Goal: Task Accomplishment & Management: Use online tool/utility

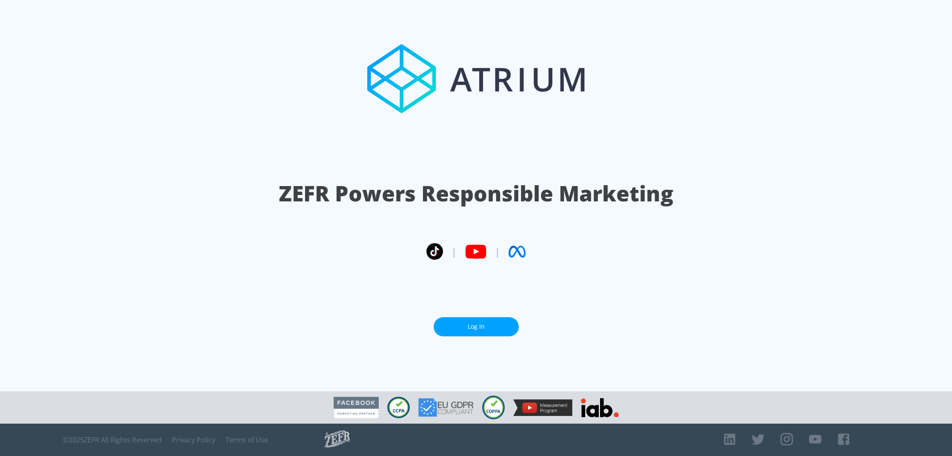
click at [500, 336] on section "ZEFR Powers Responsible Marketing | | Log In" at bounding box center [476, 195] width 952 height 391
click at [497, 324] on link "Log In" at bounding box center [476, 326] width 85 height 19
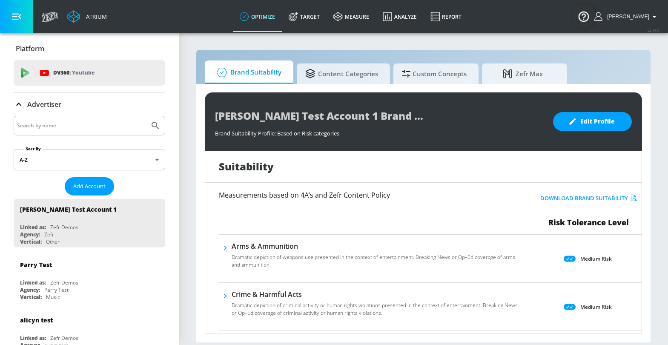
click at [49, 122] on input "Search by name" at bounding box center [81, 125] width 129 height 11
click at [68, 125] on input "Search by name" at bounding box center [81, 125] width 129 height 11
type input "mike"
click at [146, 116] on button "Submit Search" at bounding box center [155, 125] width 19 height 19
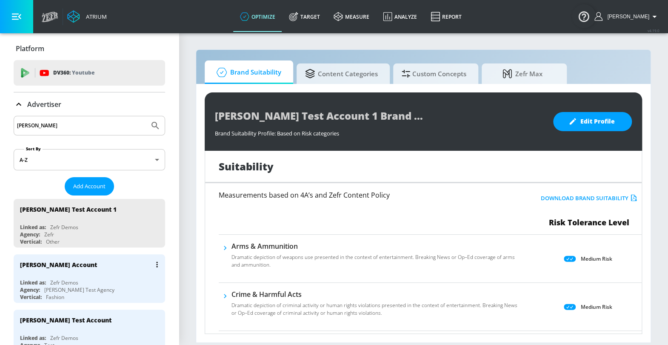
click at [73, 262] on div "[PERSON_NAME] Account" at bounding box center [58, 264] width 77 height 8
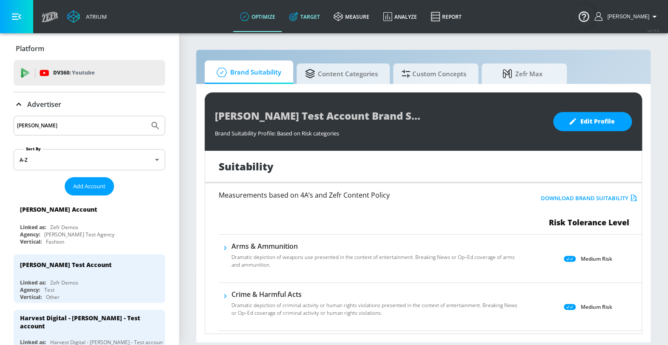
click at [316, 20] on link "Target" at bounding box center [304, 16] width 45 height 31
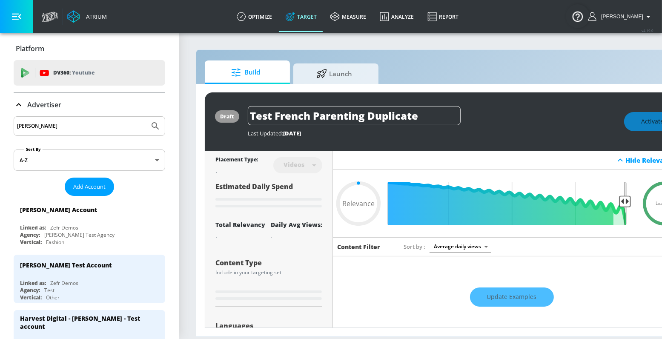
type input "0.05"
drag, startPoint x: 317, startPoint y: 77, endPoint x: 344, endPoint y: 70, distance: 28.4
click at [317, 77] on span "Launch" at bounding box center [334, 72] width 65 height 20
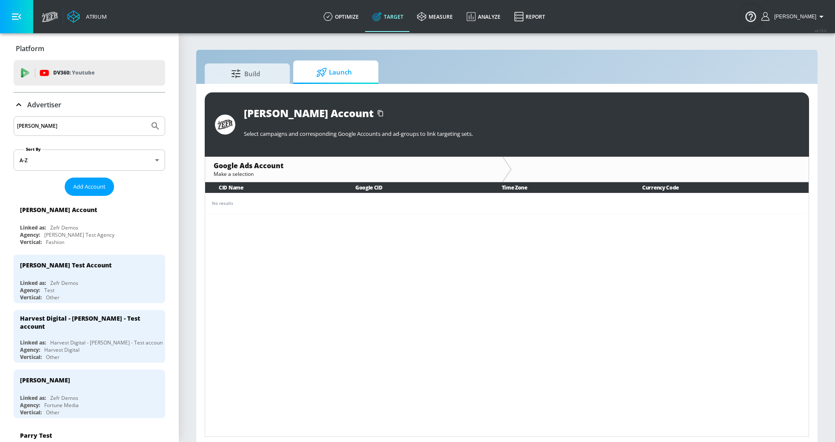
drag, startPoint x: 253, startPoint y: 173, endPoint x: 238, endPoint y: 191, distance: 23.9
click at [252, 174] on div "Make a selection" at bounding box center [354, 173] width 280 height 7
drag, startPoint x: 230, startPoint y: 197, endPoint x: 205, endPoint y: 200, distance: 24.9
click at [229, 198] on td "No results" at bounding box center [506, 203] width 603 height 20
click at [106, 123] on input "mike" at bounding box center [81, 125] width 129 height 11
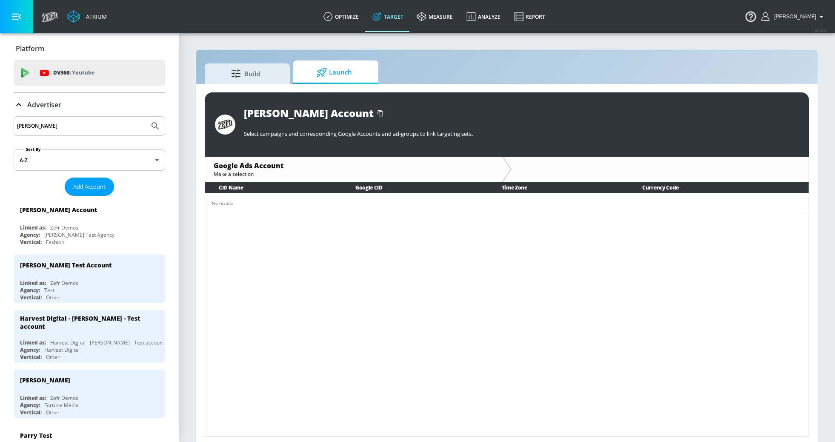
click at [106, 123] on input "mike" at bounding box center [81, 125] width 129 height 11
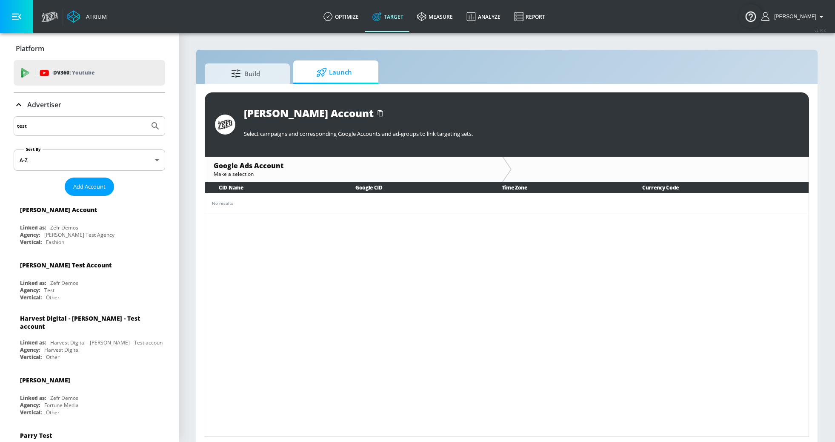
type input "test"
click at [146, 117] on button "Submit Search" at bounding box center [155, 126] width 19 height 19
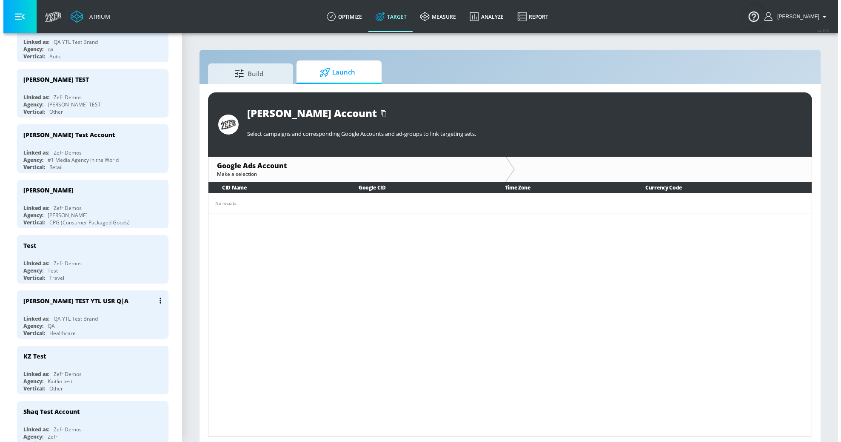
scroll to position [502, 0]
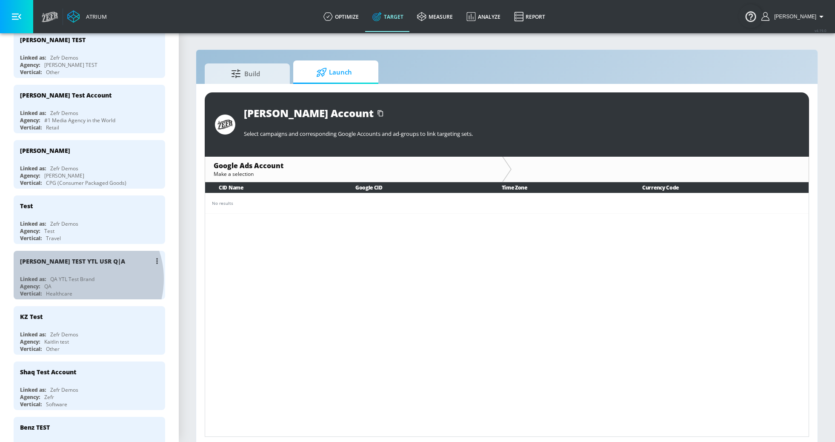
click at [76, 279] on div "QA YTL Test Brand" at bounding box center [72, 278] width 44 height 7
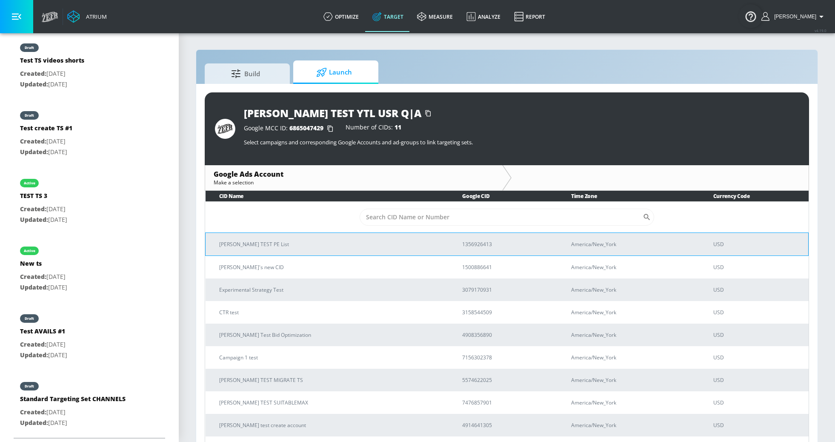
click at [242, 241] on p "Stefan TEST PE List" at bounding box center [330, 244] width 223 height 9
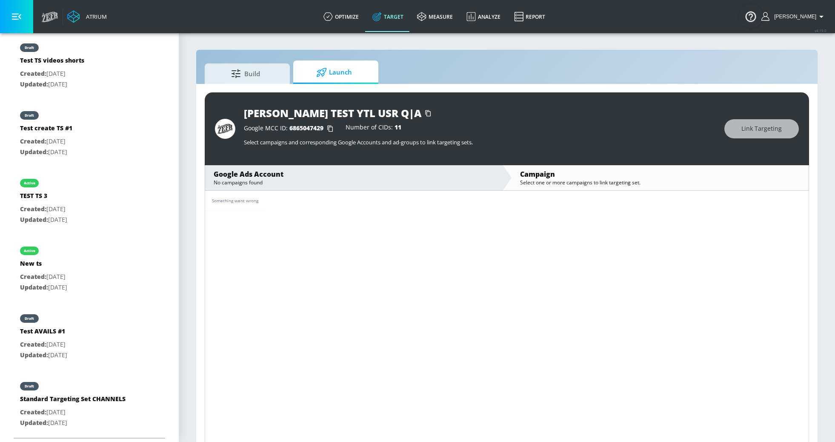
click at [567, 174] on div "Campaign" at bounding box center [660, 173] width 280 height 9
click at [253, 172] on div "Google Ads Account" at bounding box center [354, 173] width 280 height 9
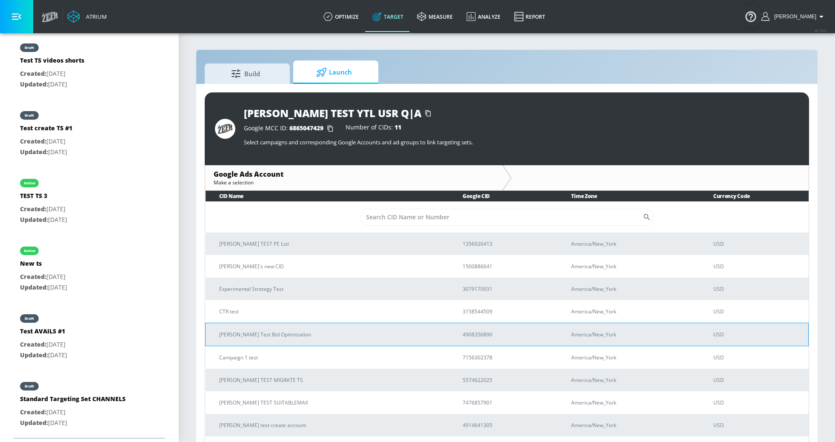
click at [251, 330] on p "Stefan Test Bid Optimization" at bounding box center [330, 334] width 223 height 9
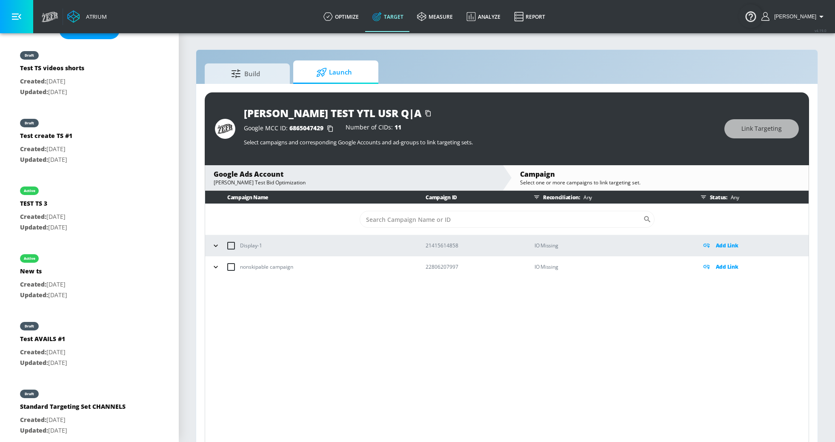
scroll to position [248, 0]
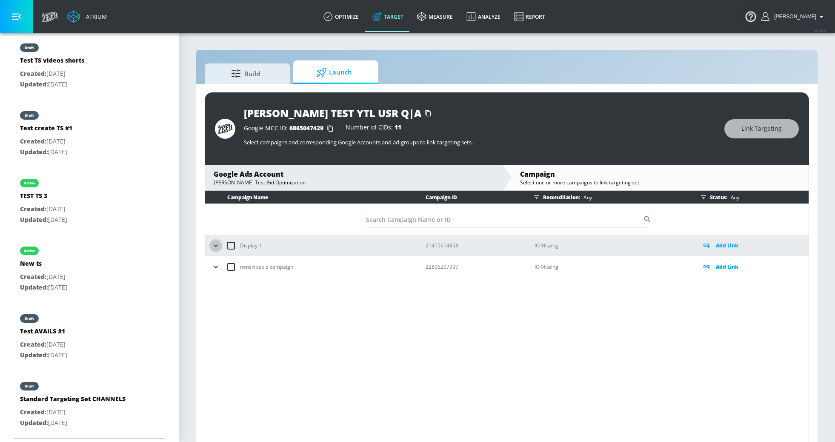
click at [216, 243] on icon "button" at bounding box center [215, 245] width 9 height 9
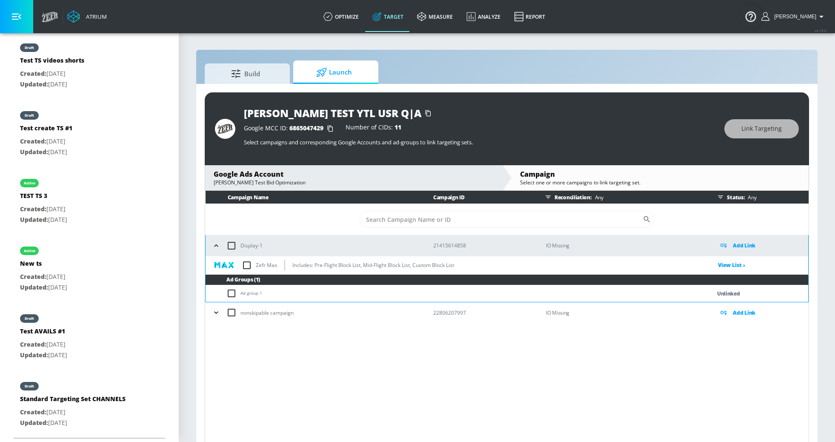
click at [559, 244] on p "IO Missing" at bounding box center [625, 245] width 159 height 10
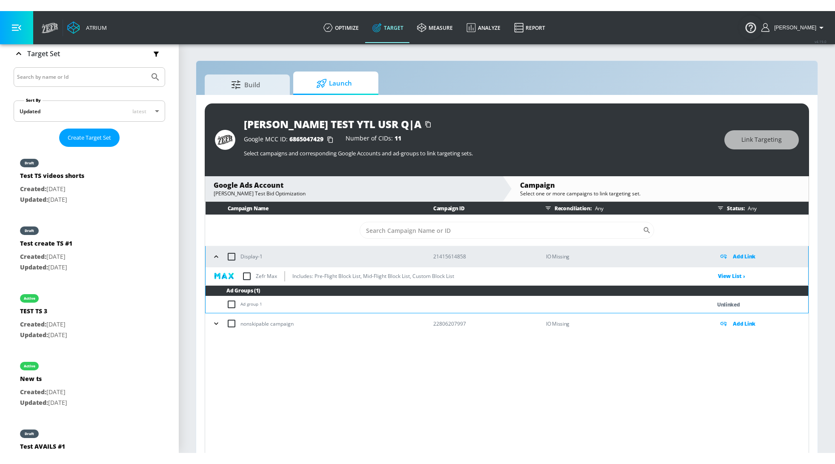
scroll to position [0, 0]
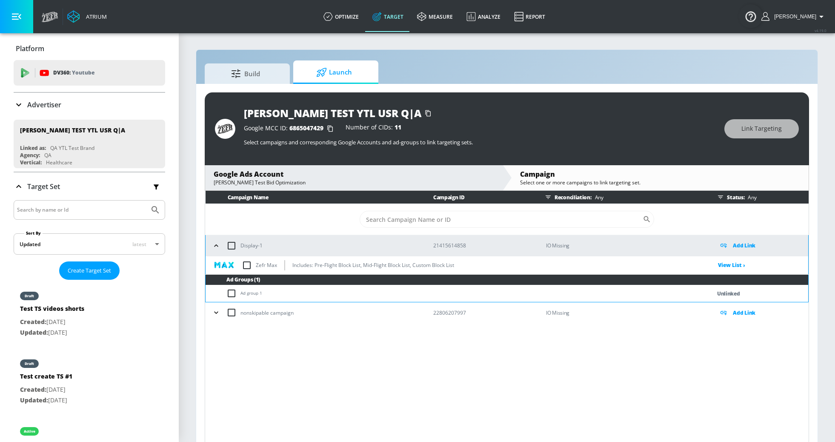
drag, startPoint x: 538, startPoint y: 248, endPoint x: 603, endPoint y: 235, distance: 66.4
click at [603, 235] on td "IO Missing" at bounding box center [618, 245] width 172 height 21
drag, startPoint x: 542, startPoint y: 241, endPoint x: 588, endPoint y: 241, distance: 46.0
click at [588, 241] on td "IO Missing" at bounding box center [618, 245] width 172 height 21
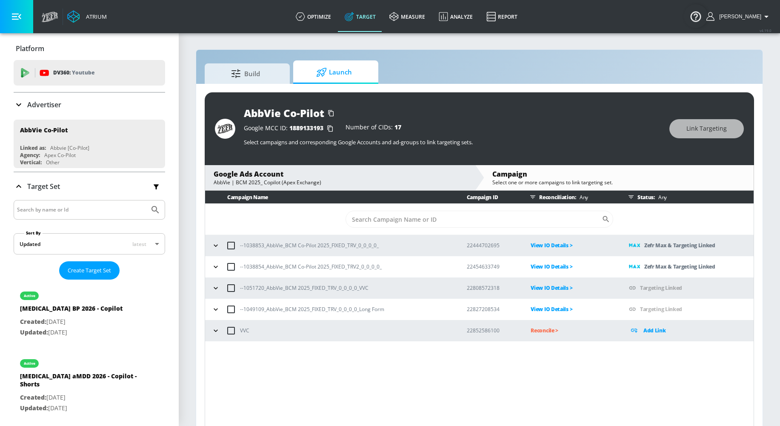
click at [539, 245] on p "View IO Details >" at bounding box center [573, 245] width 85 height 10
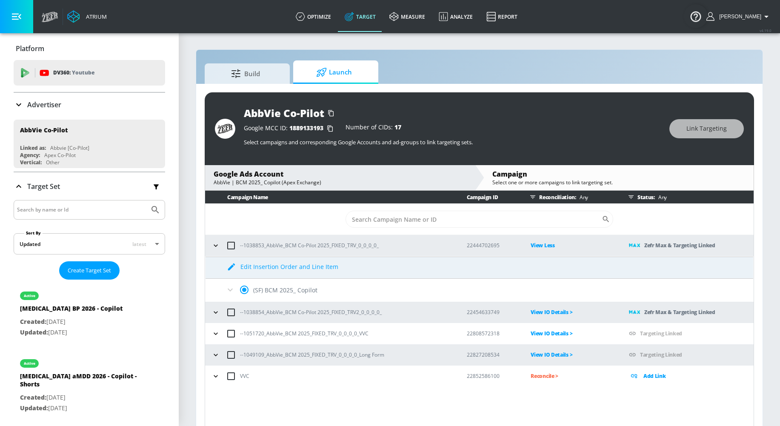
drag, startPoint x: 230, startPoint y: 288, endPoint x: 242, endPoint y: 287, distance: 12.4
click at [230, 288] on icon at bounding box center [230, 290] width 10 height 10
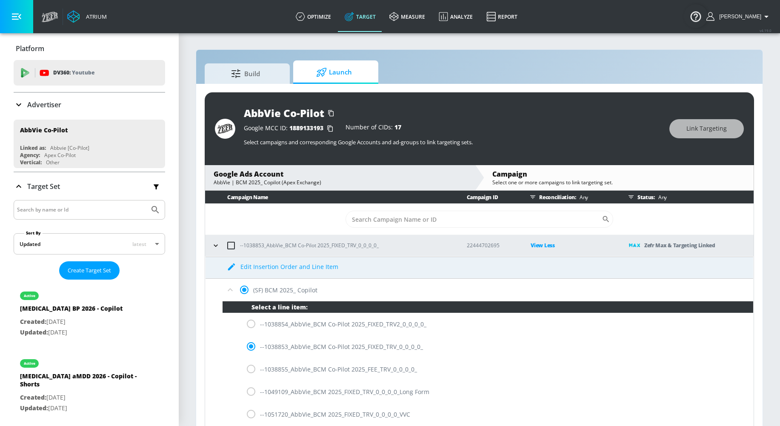
click at [215, 249] on icon "button" at bounding box center [215, 245] width 9 height 9
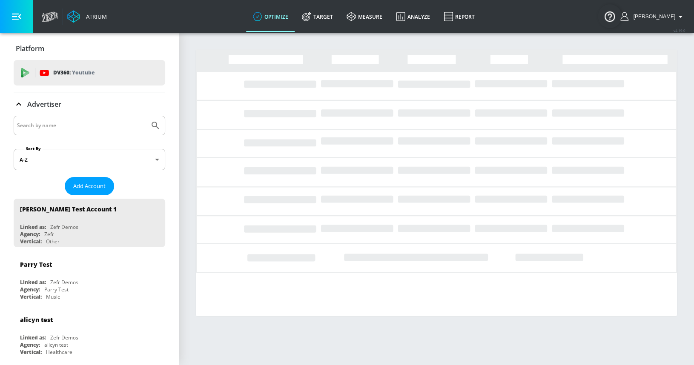
click at [108, 129] on input "Search by name" at bounding box center [81, 125] width 129 height 11
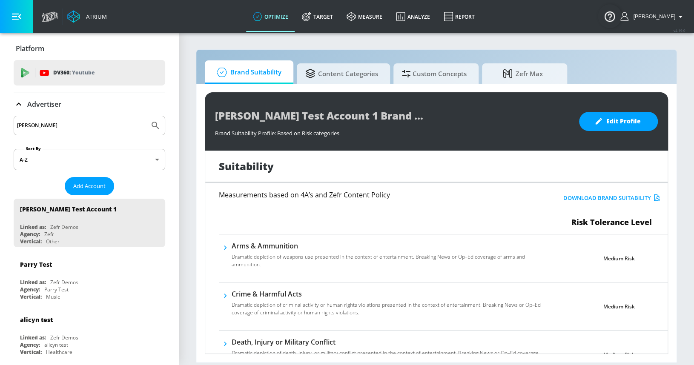
type input "[PERSON_NAME]"
click at [146, 116] on button "Submit Search" at bounding box center [155, 125] width 19 height 19
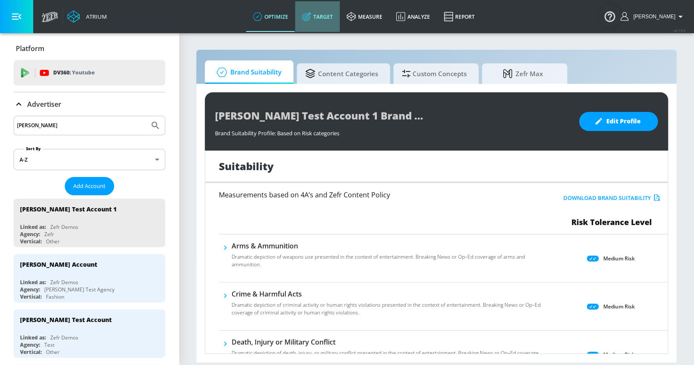
click at [336, 17] on link "Target" at bounding box center [317, 16] width 45 height 31
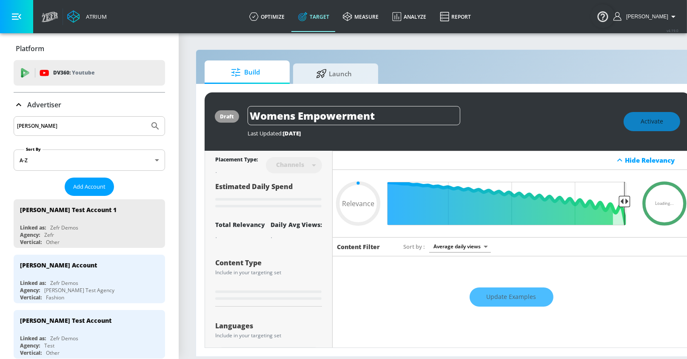
type input "0.05"
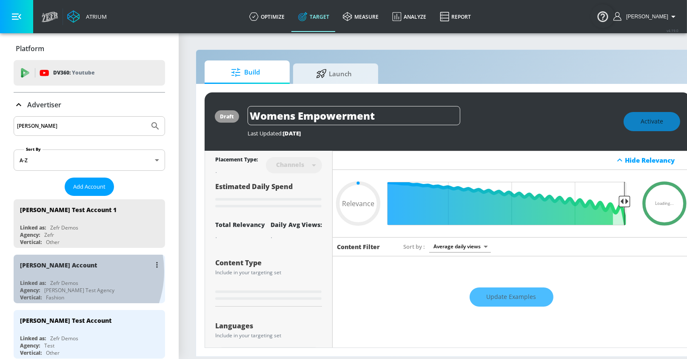
click at [63, 269] on div "[PERSON_NAME] Account" at bounding box center [91, 264] width 143 height 20
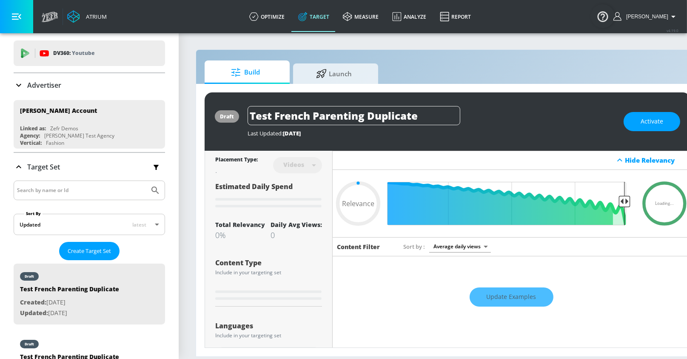
scroll to position [62, 0]
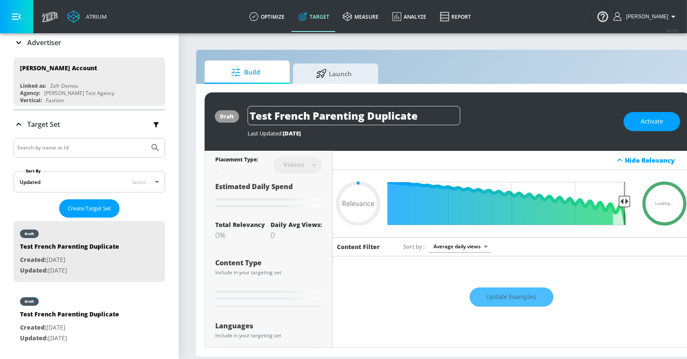
type input "0.75"
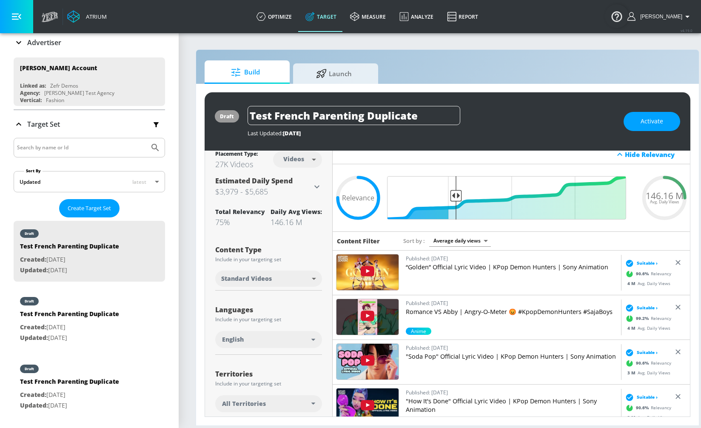
scroll to position [0, 0]
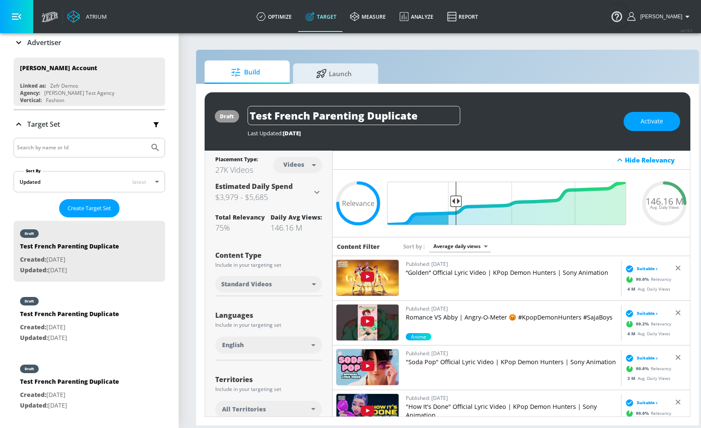
click at [301, 283] on body "Atrium optimize Target measure Analyze Report optimize Target measure Analyze R…" at bounding box center [350, 214] width 701 height 428
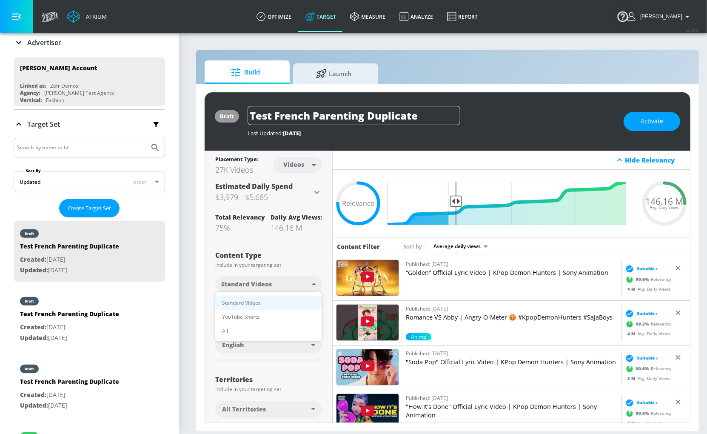
click at [291, 260] on div at bounding box center [353, 217] width 707 height 434
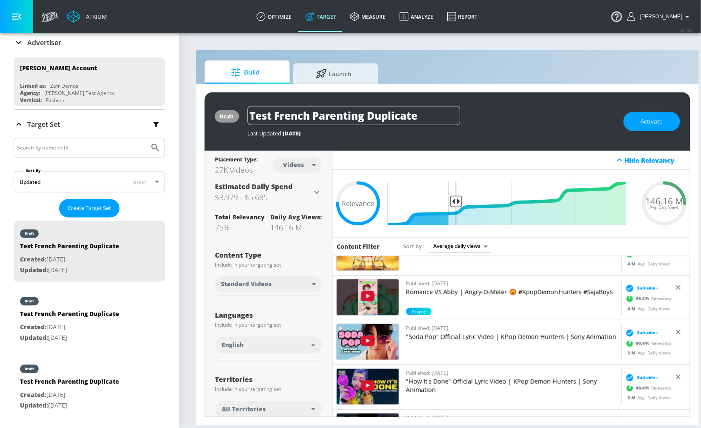
scroll to position [25, 0]
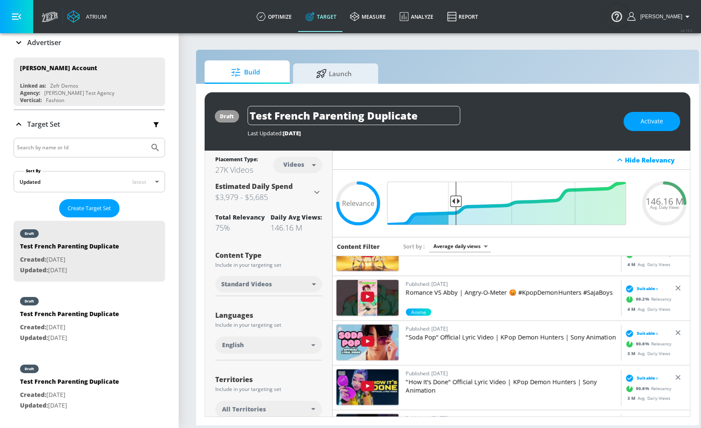
click at [428, 286] on p "Published: [DATE]" at bounding box center [512, 284] width 212 height 9
click at [441, 47] on section "Build Launch draft Test French Parenting Duplicate Last Updated: 26 days ago Ac…" at bounding box center [448, 230] width 538 height 396
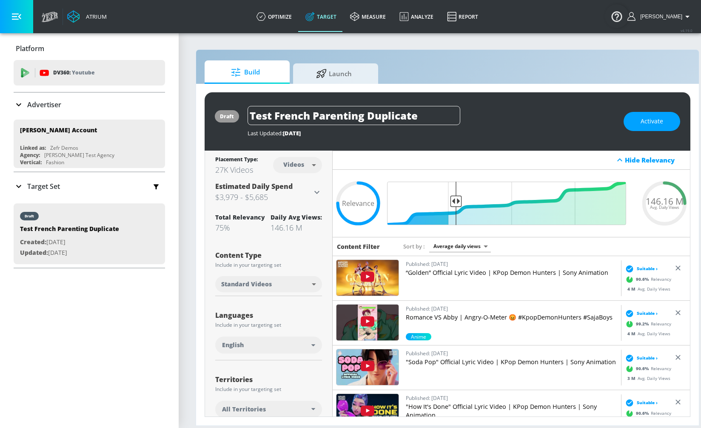
click at [459, 61] on div "Build Launch" at bounding box center [448, 71] width 486 height 23
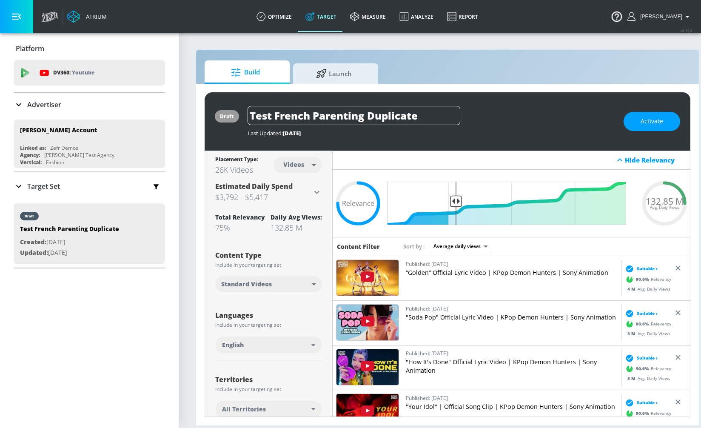
click at [313, 160] on body "Atrium optimize Target measure Analyze Report optimize Target measure Analyze R…" at bounding box center [350, 214] width 701 height 428
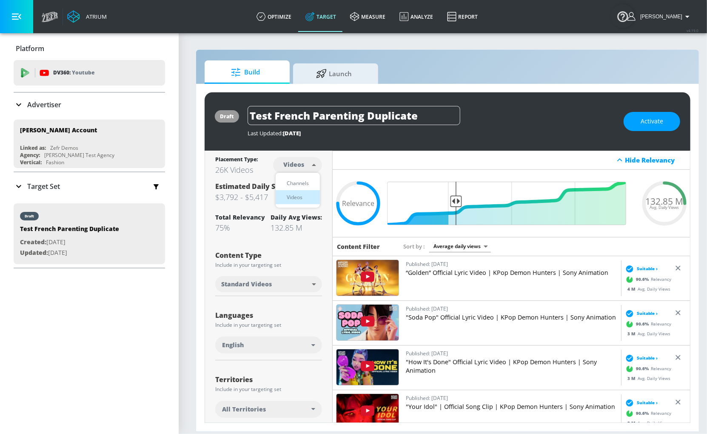
click at [202, 187] on div at bounding box center [353, 217] width 707 height 434
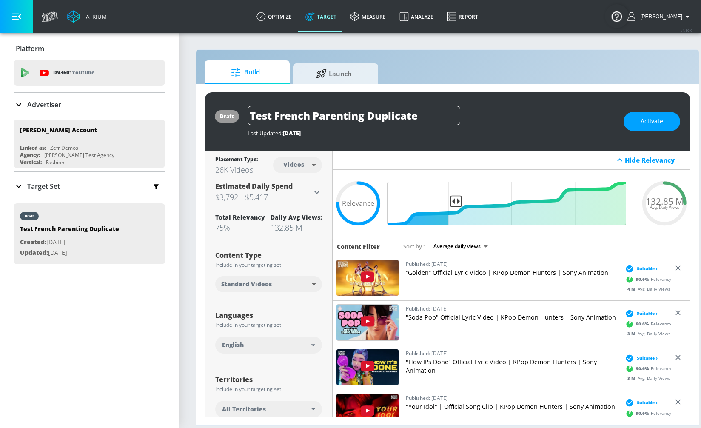
click at [267, 273] on body "Atrium optimize Target measure Analyze Report optimize Target measure Analyze R…" at bounding box center [350, 214] width 701 height 428
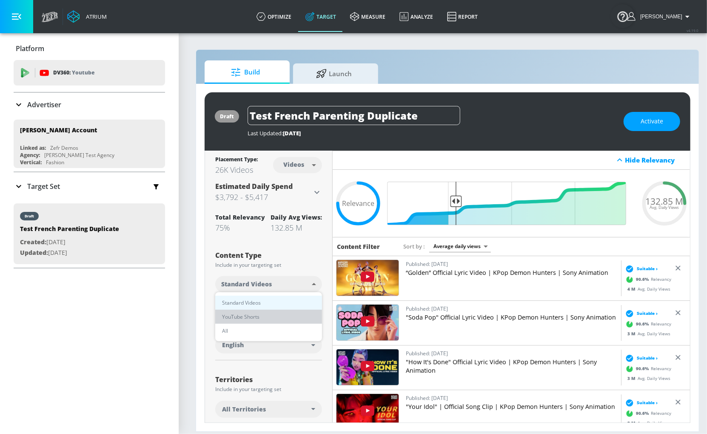
click at [255, 317] on span "YouTube Shorts" at bounding box center [240, 316] width 37 height 9
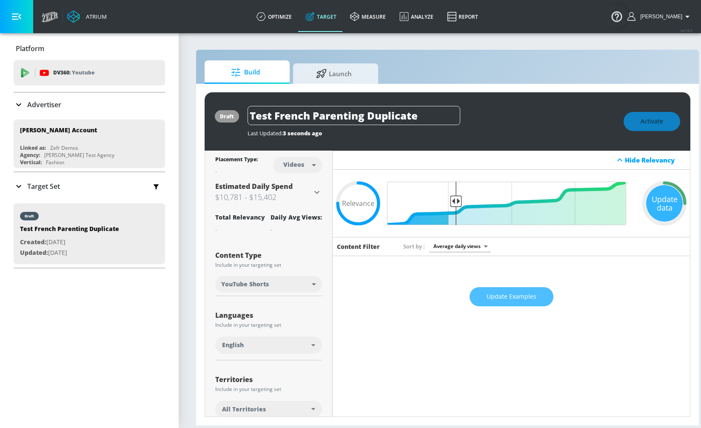
click at [494, 297] on span "Update Examples" at bounding box center [512, 296] width 50 height 11
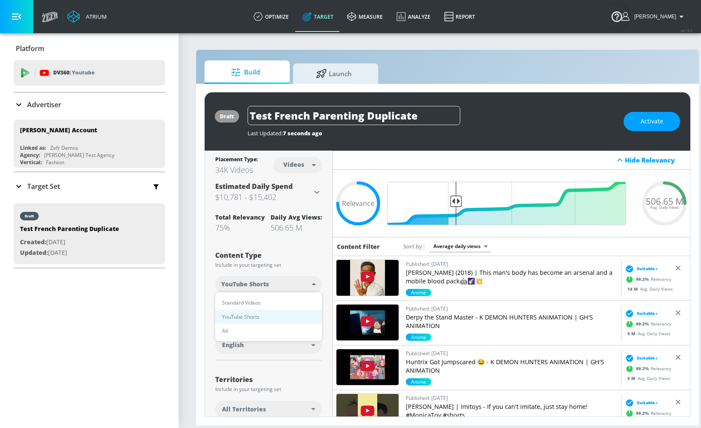
click at [286, 291] on body "Atrium optimize Target measure Analyze Report optimize Target measure Analyze R…" at bounding box center [350, 214] width 701 height 428
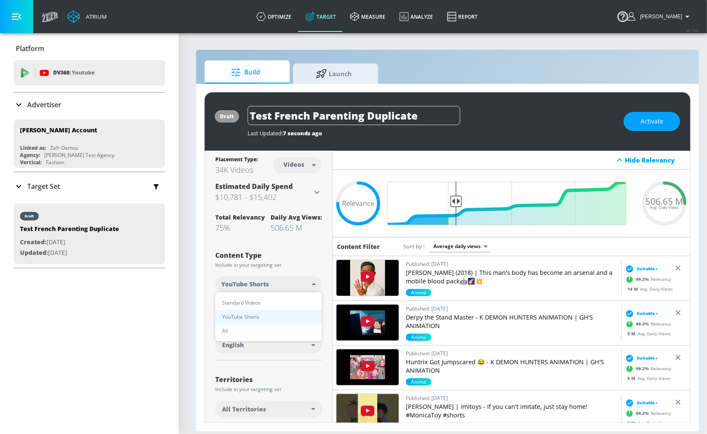
click at [280, 331] on li "All" at bounding box center [268, 331] width 107 height 14
type input "all"
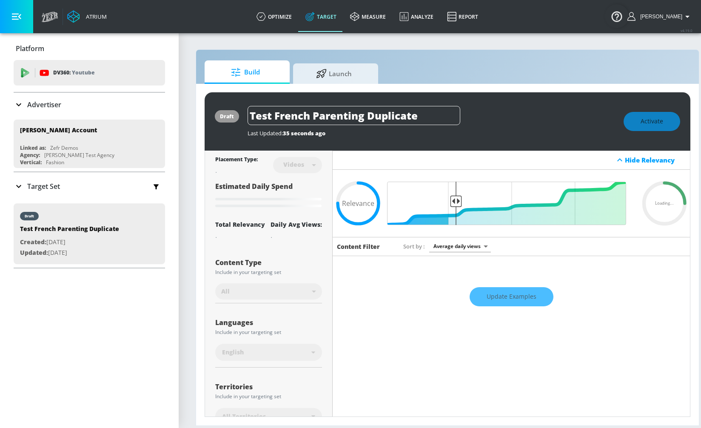
click at [523, 292] on div "Update Examples" at bounding box center [511, 297] width 357 height 30
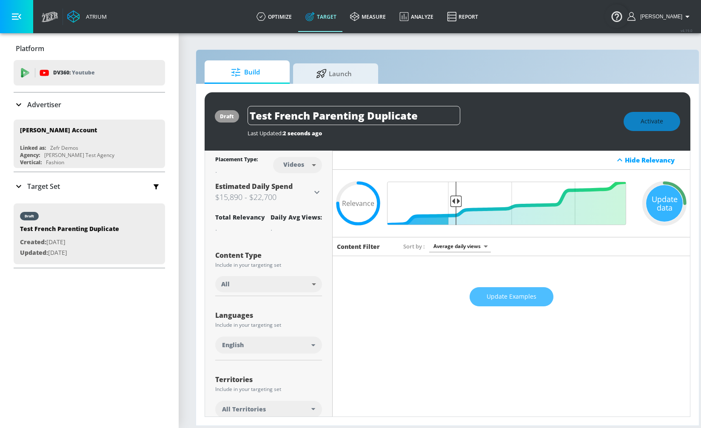
click at [523, 292] on span "Update Examples" at bounding box center [512, 296] width 50 height 11
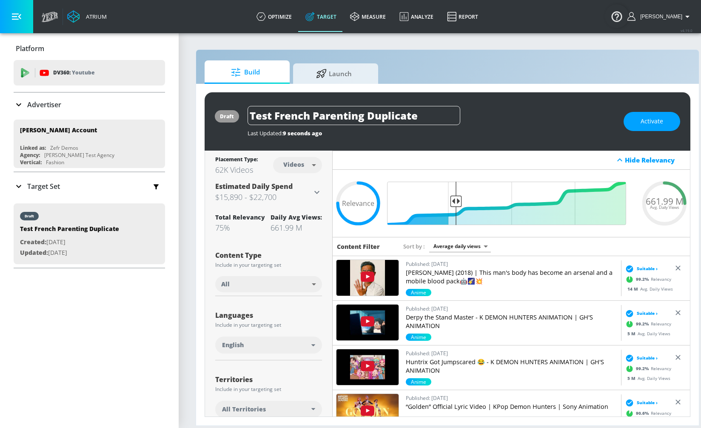
click at [379, 324] on img at bounding box center [368, 323] width 62 height 36
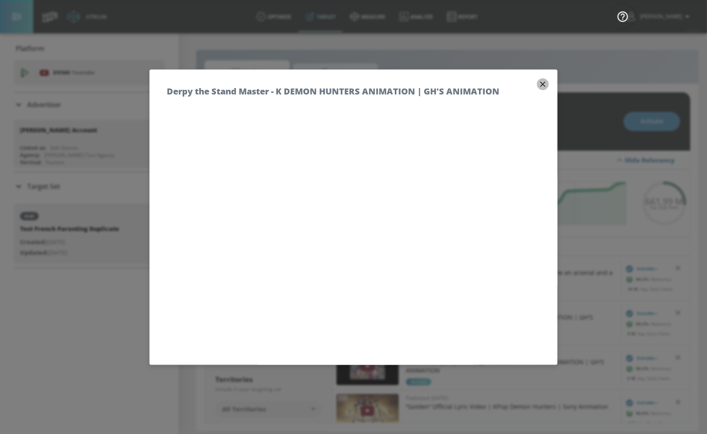
click at [538, 81] on icon "button" at bounding box center [542, 84] width 9 height 9
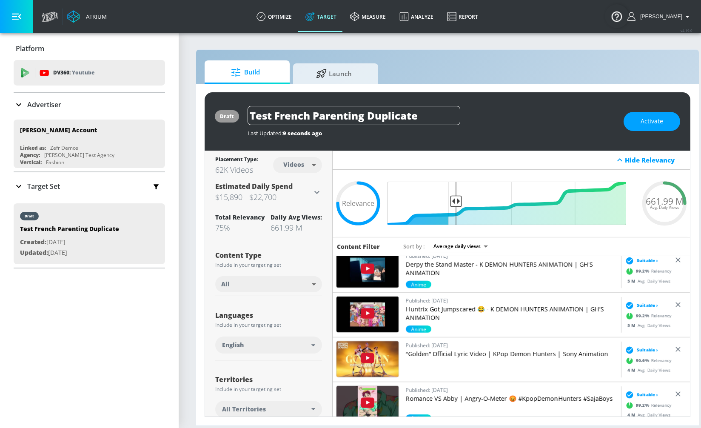
scroll to position [78, 0]
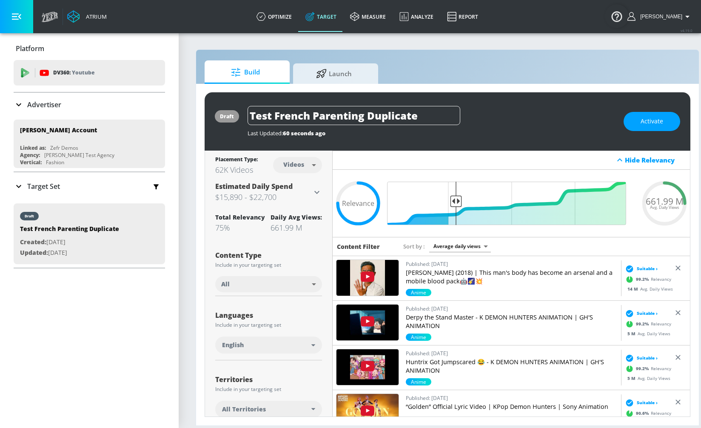
scroll to position [14, 0]
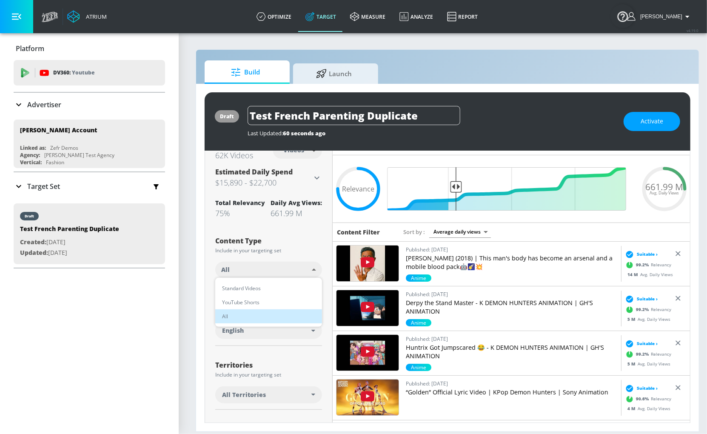
click at [291, 264] on body "Atrium optimize Target measure Analyze Report optimize Target measure Analyze R…" at bounding box center [353, 217] width 707 height 434
click at [283, 290] on li "Standard Videos" at bounding box center [268, 288] width 107 height 14
type input "standard"
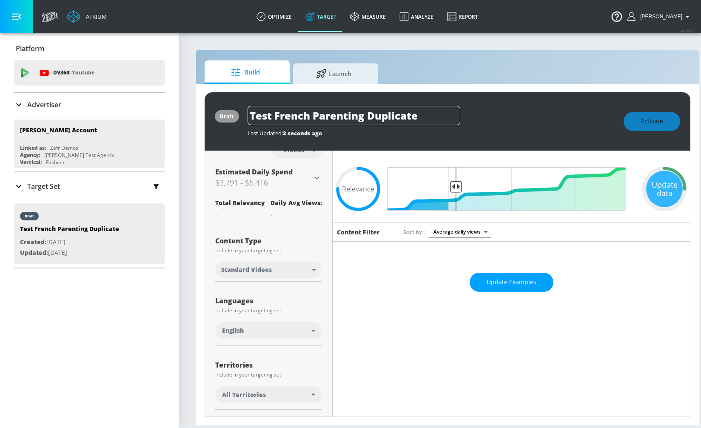
click at [484, 278] on button "Update Examples" at bounding box center [512, 282] width 84 height 19
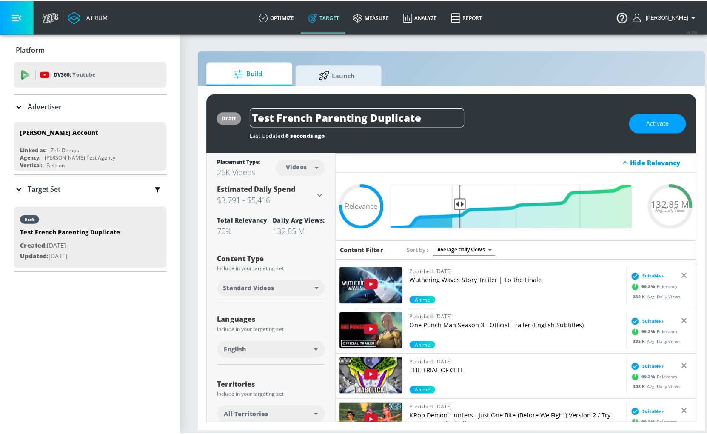
scroll to position [461, 0]
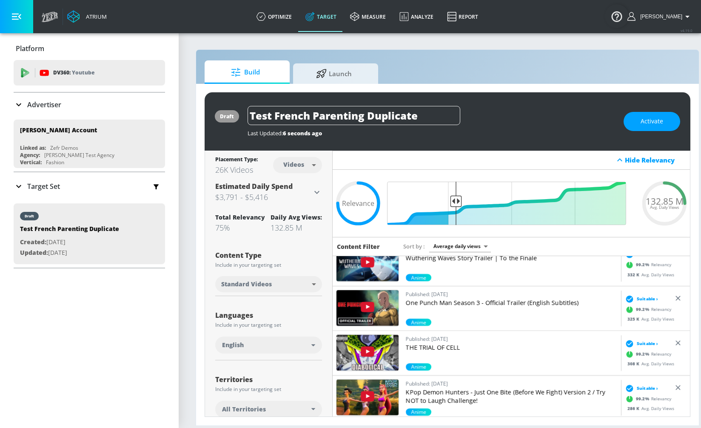
click at [433, 303] on p "One Punch Man Season 3 - Official Trailer (English Subtitles)" at bounding box center [512, 303] width 212 height 9
click at [357, 301] on img at bounding box center [368, 308] width 62 height 36
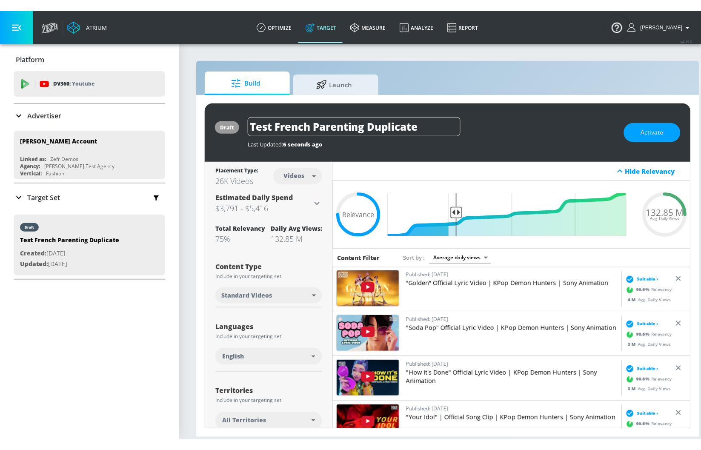
scroll to position [0, 0]
